Goal: Check status: Check status

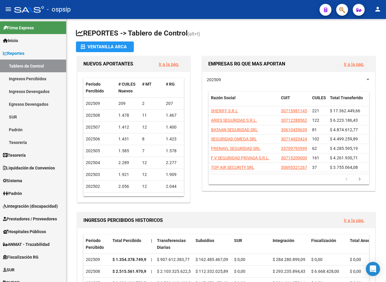
click at [377, 7] on mat-icon "person" at bounding box center [377, 9] width 7 height 7
click at [367, 36] on button "exit_to_app Salir" at bounding box center [365, 39] width 36 height 14
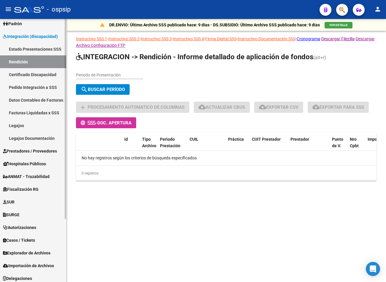
scroll to position [83, 0]
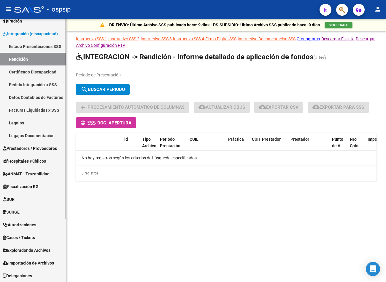
click at [32, 145] on span "Prestadores / Proveedores" at bounding box center [30, 148] width 54 height 7
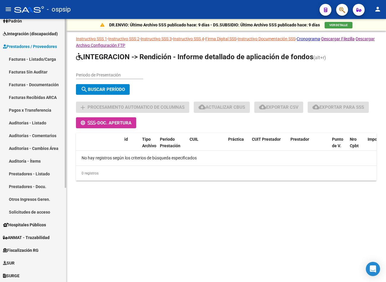
click at [45, 63] on link "Facturas - Listado/Carga" at bounding box center [33, 59] width 66 height 13
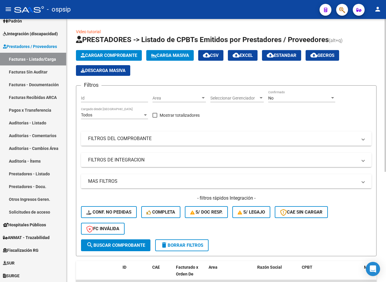
click at [173, 141] on mat-panel-title "FILTROS DEL COMPROBANTE" at bounding box center [222, 139] width 269 height 7
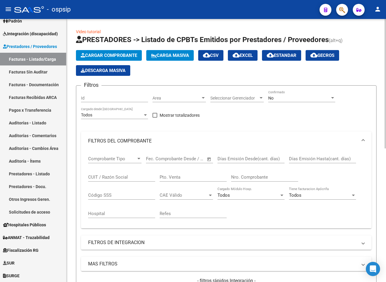
click at [254, 176] on input "Nro. Comprobante" at bounding box center [264, 177] width 67 height 5
type input "11440"
click at [317, 94] on div "No Confirmado" at bounding box center [301, 96] width 67 height 12
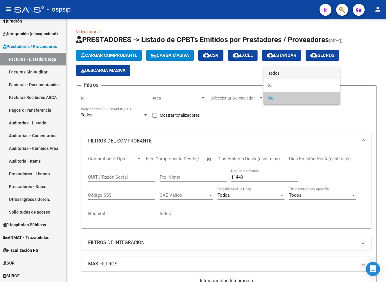
click at [289, 76] on span "Todos" at bounding box center [301, 73] width 67 height 12
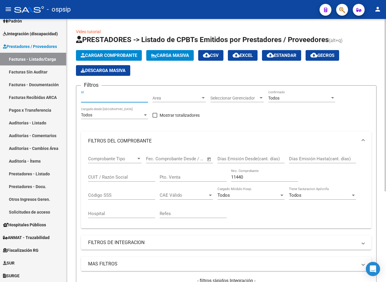
click at [89, 97] on input "Id" at bounding box center [114, 98] width 67 height 5
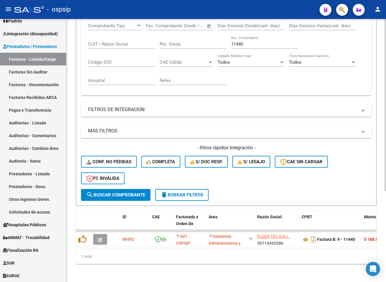
scroll to position [139, 0]
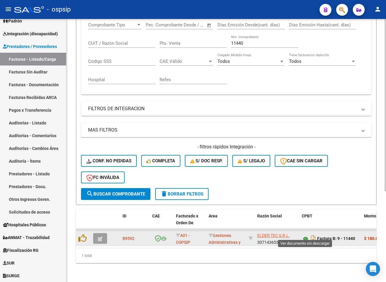
click at [307, 237] on icon at bounding box center [306, 238] width 8 height 7
